Goal: Find specific page/section: Find specific page/section

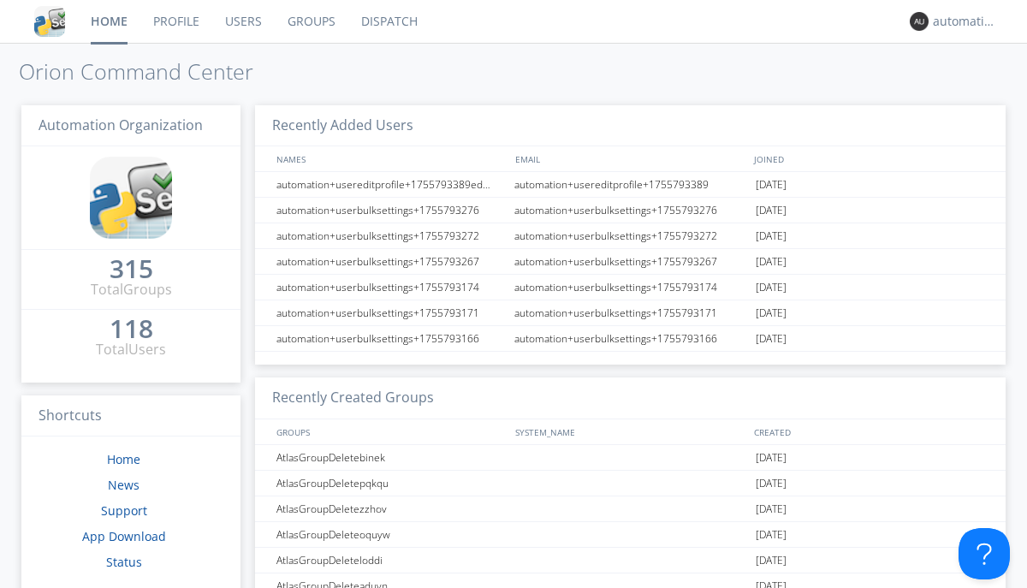
click at [388, 21] on link "Dispatch" at bounding box center [389, 21] width 82 height 43
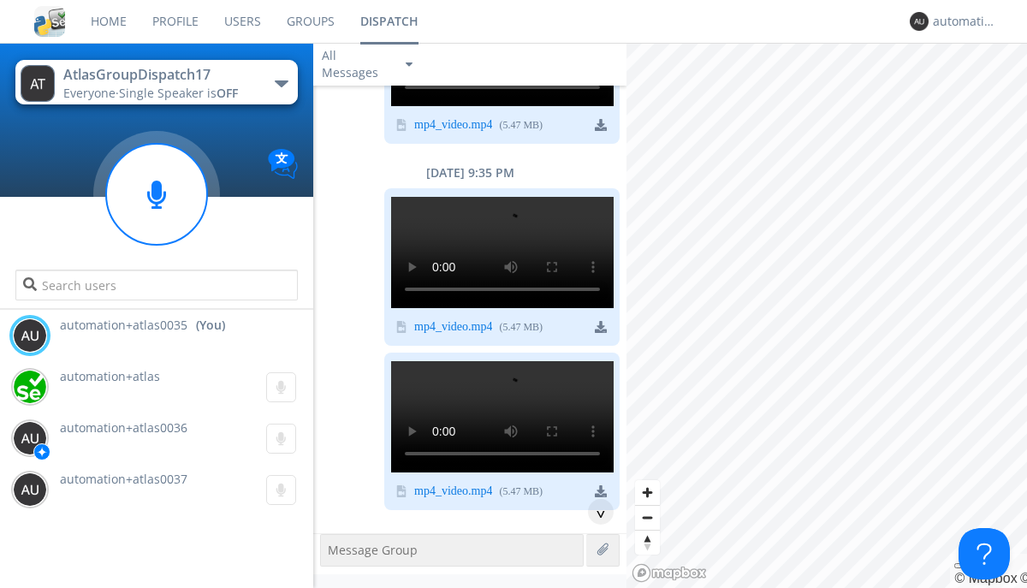
scroll to position [608, 0]
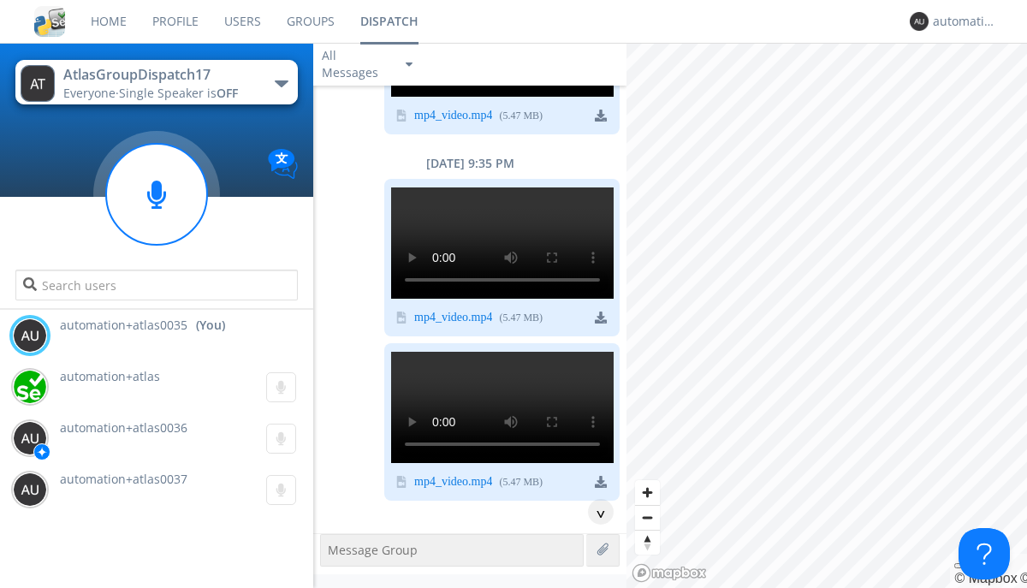
click at [281, 83] on div "button" at bounding box center [282, 83] width 14 height 7
click at [0, 0] on span "AtlasGroupDispatch16" at bounding box center [0, 0] width 0 height 0
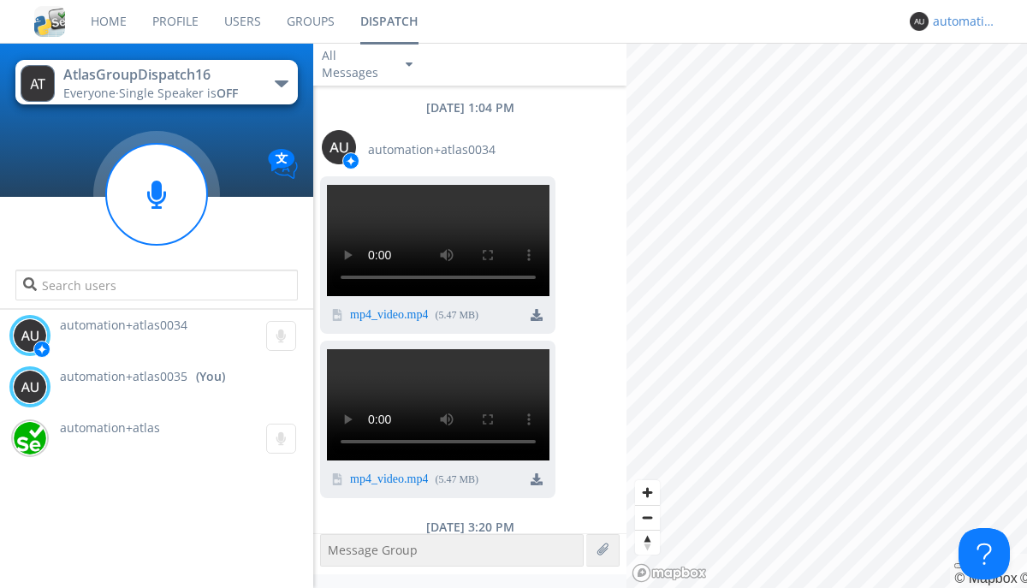
click at [961, 21] on div "automation+atlas0035" at bounding box center [965, 21] width 64 height 17
